Goal: Task Accomplishment & Management: Use online tool/utility

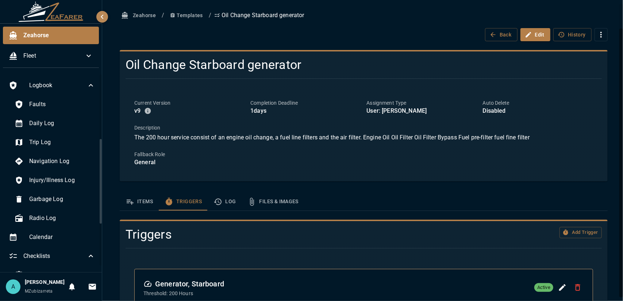
scroll to position [28, 0]
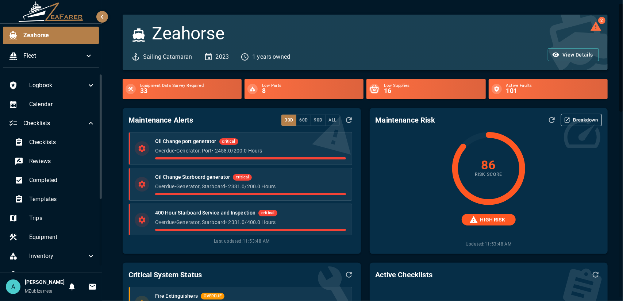
scroll to position [110, 0]
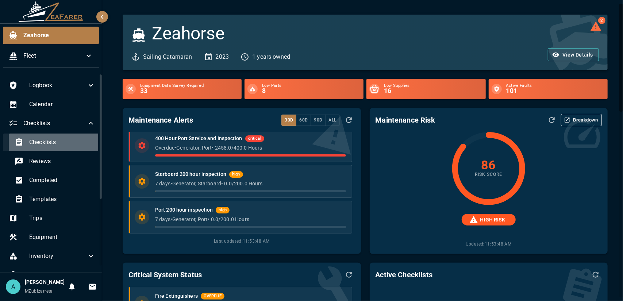
click at [58, 141] on span "Checklists" at bounding box center [62, 142] width 66 height 9
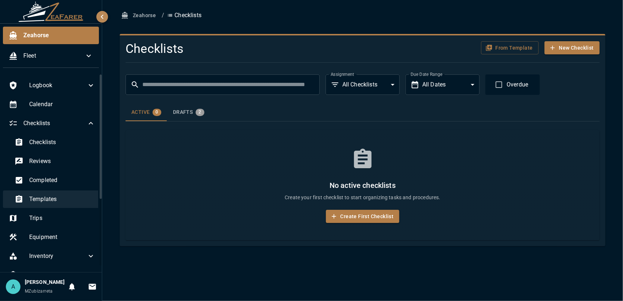
click at [62, 192] on div "Templates" at bounding box center [55, 199] width 92 height 18
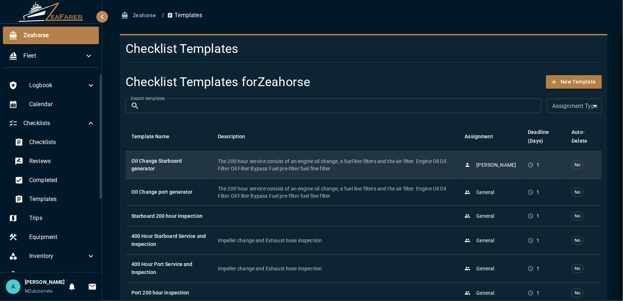
scroll to position [35, 0]
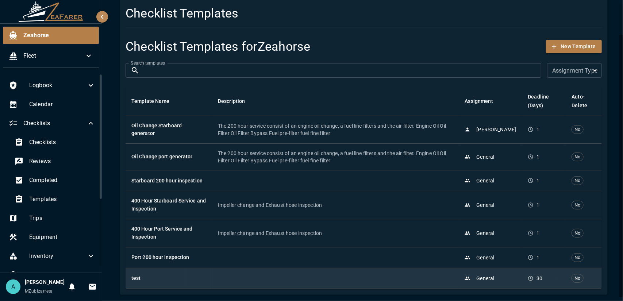
click at [190, 276] on h6 "test" at bounding box center [168, 278] width 75 height 8
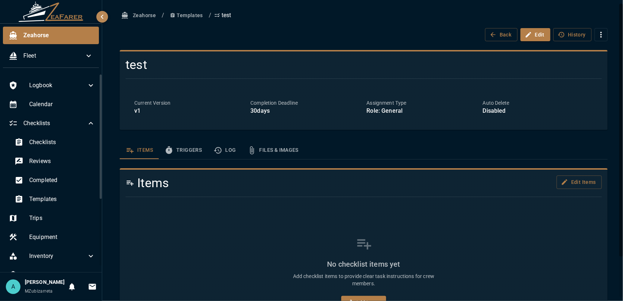
scroll to position [49, 0]
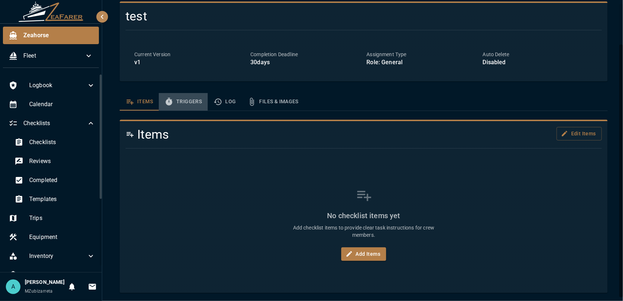
click at [181, 95] on button "Triggers" at bounding box center [183, 102] width 49 height 18
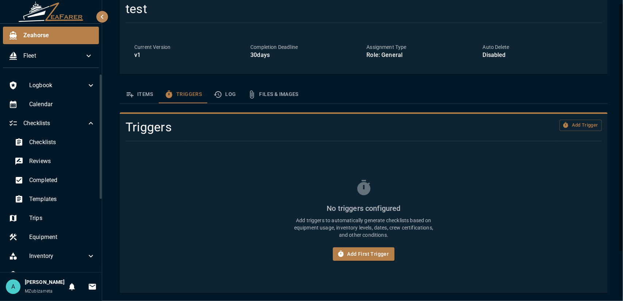
scroll to position [0, 0]
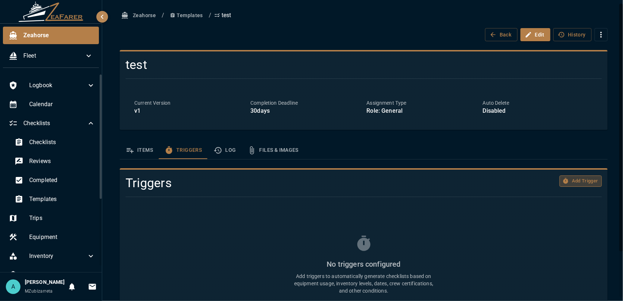
click at [564, 180] on button "Add Trigger" at bounding box center [580, 181] width 42 height 11
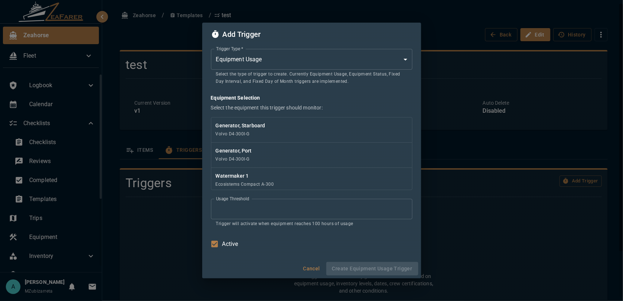
click at [316, 61] on body "Zeahorse Fleet Logbook Calendar Checklists Checklists Reviews Completed Templat…" at bounding box center [311, 150] width 623 height 301
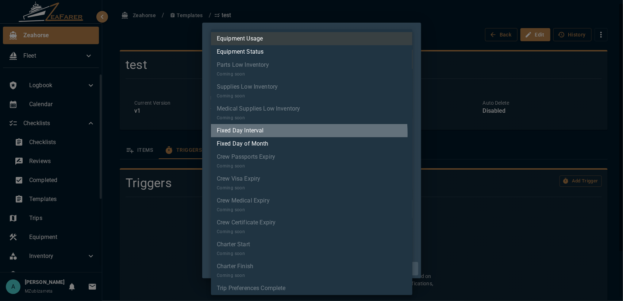
click at [274, 134] on li "Fixed Day Interval" at bounding box center [311, 130] width 201 height 13
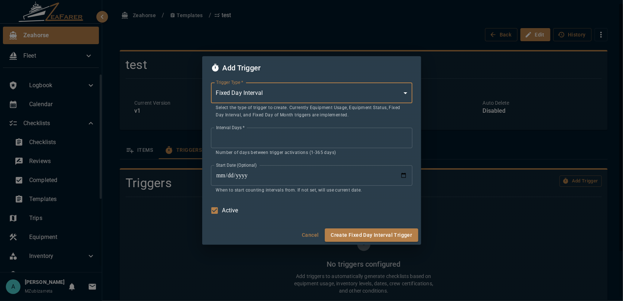
click at [260, 141] on input "**" at bounding box center [311, 138] width 201 height 20
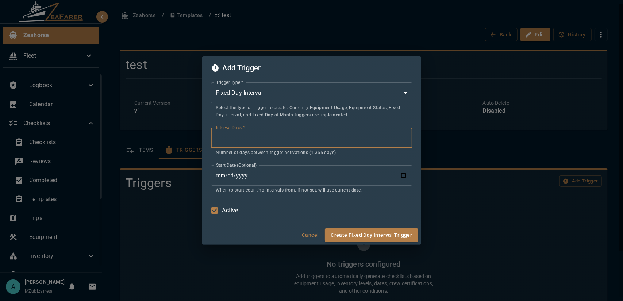
drag, startPoint x: 266, startPoint y: 144, endPoint x: 212, endPoint y: 143, distance: 53.7
click at [212, 143] on input "**" at bounding box center [311, 138] width 201 height 20
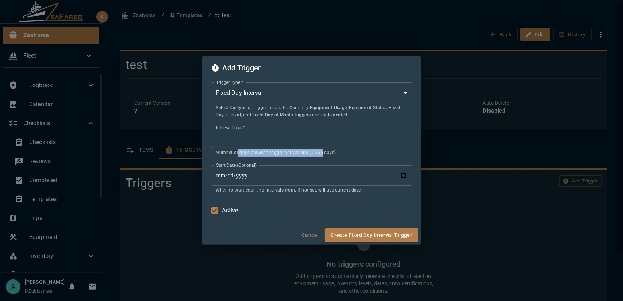
drag, startPoint x: 238, startPoint y: 153, endPoint x: 330, endPoint y: 158, distance: 92.9
click at [326, 157] on div "Trigger Type   * Fixed Day Interval * Trigger Type   * Select the type of trigg…" at bounding box center [311, 149] width 201 height 139
click at [306, 154] on p "Number of days between trigger activations (1-365 days)" at bounding box center [311, 152] width 191 height 7
click at [289, 154] on p "Number of days between trigger activations (1-365 days)" at bounding box center [311, 152] width 191 height 7
click at [321, 236] on button "Cancel" at bounding box center [310, 235] width 23 height 14
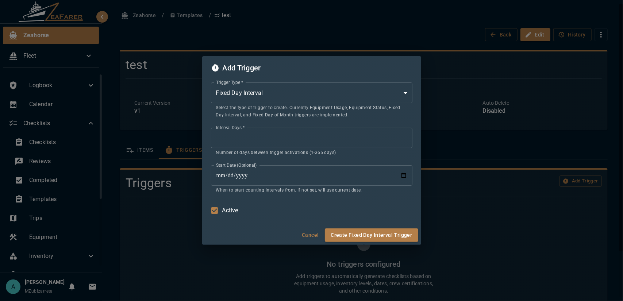
type input "*"
